Goal: Task Accomplishment & Management: Manage account settings

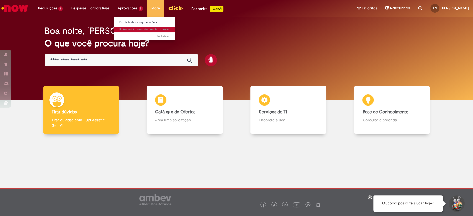
click at [139, 31] on span "cerca de uma hora atrás cerca de uma hora atrás" at bounding box center [153, 29] width 34 height 4
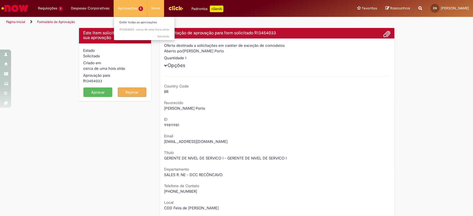
click at [169, 37] on ul "Exibir todas as aprovações cerca de uma hora atrás cerca de uma hora atrás R134…" at bounding box center [145, 29] width 62 height 24
click at [157, 23] on link "Exibir todas as aprovações" at bounding box center [144, 22] width 61 height 6
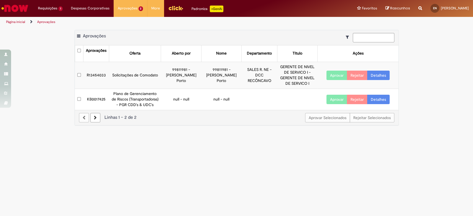
click at [381, 100] on link "Detalhes" at bounding box center [378, 99] width 22 height 9
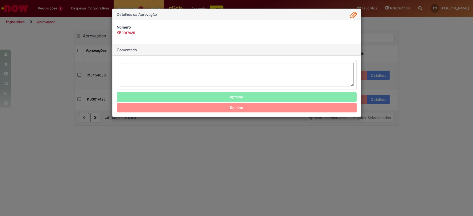
click at [356, 15] on span "Ambev Approval Modal" at bounding box center [353, 15] width 7 height 9
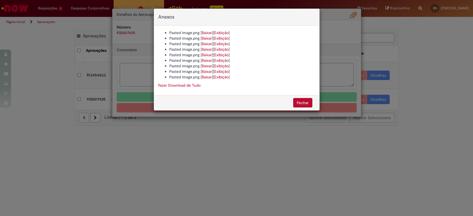
click at [306, 106] on button "Fechar" at bounding box center [302, 102] width 19 height 9
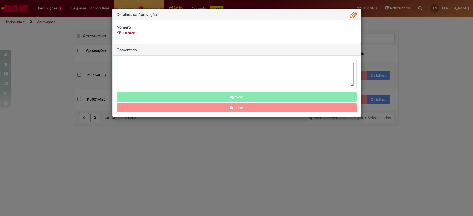
click at [423, 83] on div "Detalhes da Aprovação Número KB0017425 Baixar arquivos da requisição Comentário…" at bounding box center [236, 108] width 473 height 216
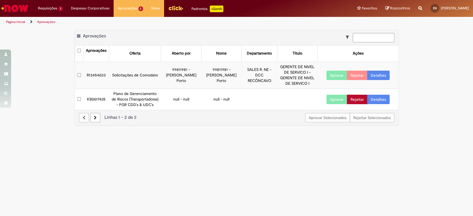
click at [359, 99] on button "Rejeitar" at bounding box center [357, 99] width 21 height 9
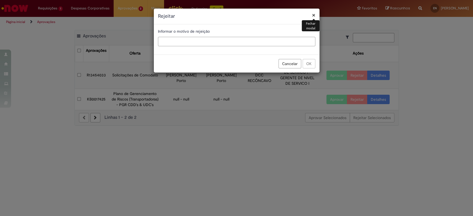
click at [246, 42] on input "text" at bounding box center [236, 41] width 157 height 9
type input "*******"
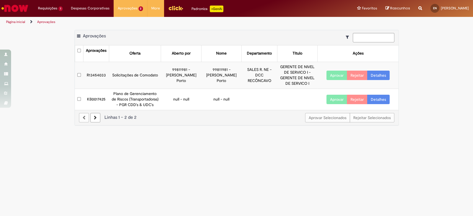
click at [388, 79] on link "Detalhes" at bounding box center [378, 75] width 22 height 9
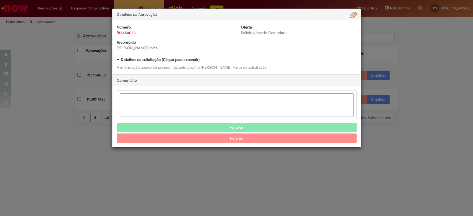
click at [132, 60] on b "Detalhes da solicitação (Clique para expandir)" at bounding box center [160, 59] width 79 height 5
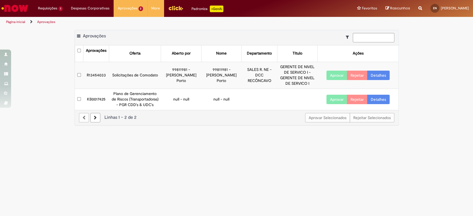
scroll to position [100, 0]
click at [437, 118] on div "Exportar como PDF Exportar como Excel Exportar como CSV Aprovações Aprovações O…" at bounding box center [236, 80] width 473 height 101
click at [46, 7] on li "Requisições 1 Exibir Todas as Solicitações IAPP 2a atrás 2 anos atrás R09942850" at bounding box center [50, 8] width 33 height 17
click at [432, 91] on div "Exportar como PDF Exportar como Excel Exportar como CSV Aprovações Aprovações O…" at bounding box center [236, 80] width 473 height 101
